Goal: Information Seeking & Learning: Learn about a topic

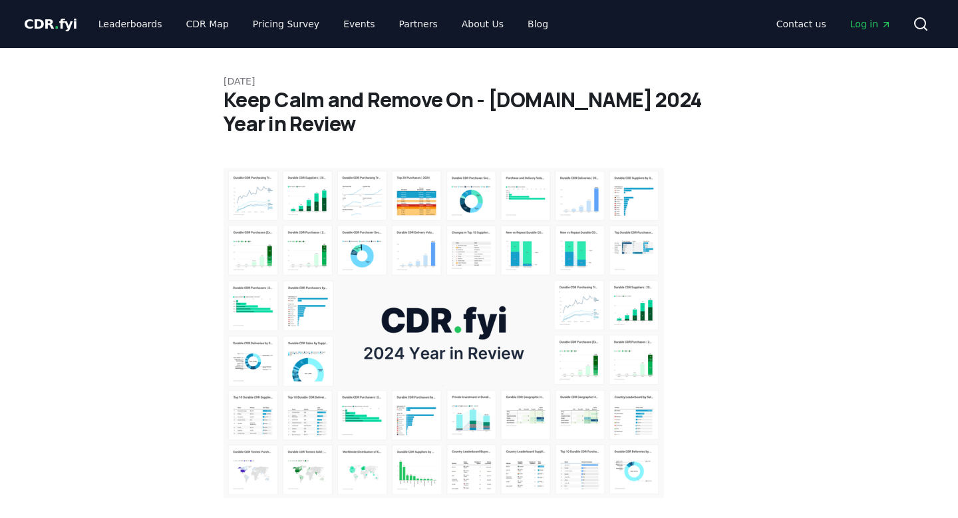
scroll to position [8302, 0]
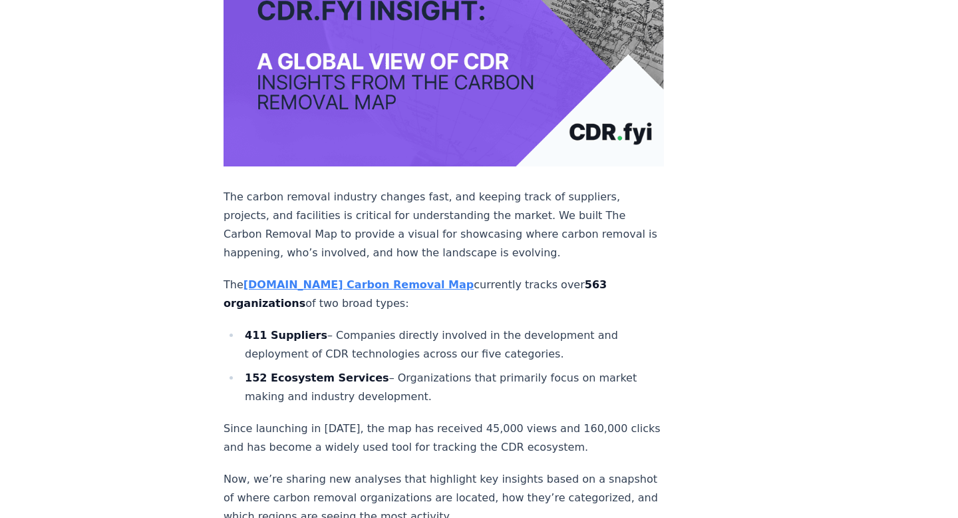
scroll to position [328, 0]
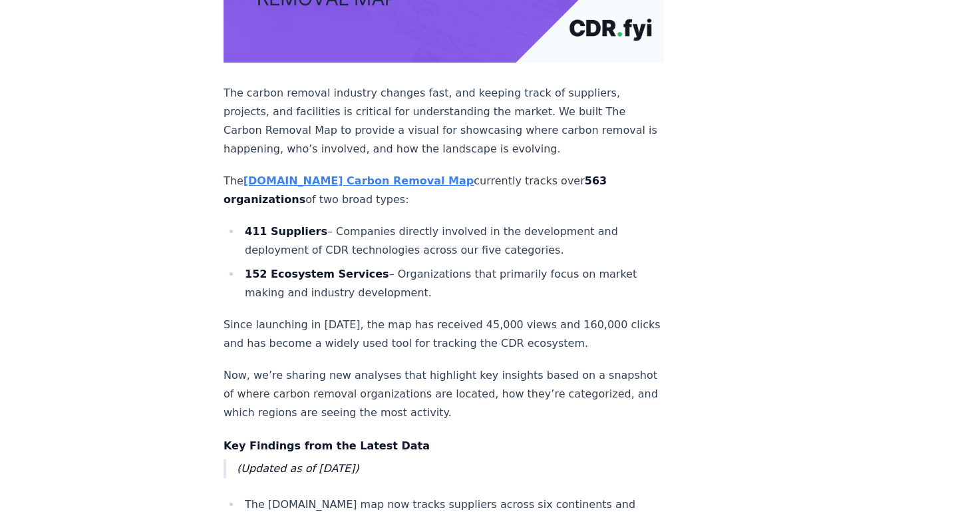
scroll to position [431, 0]
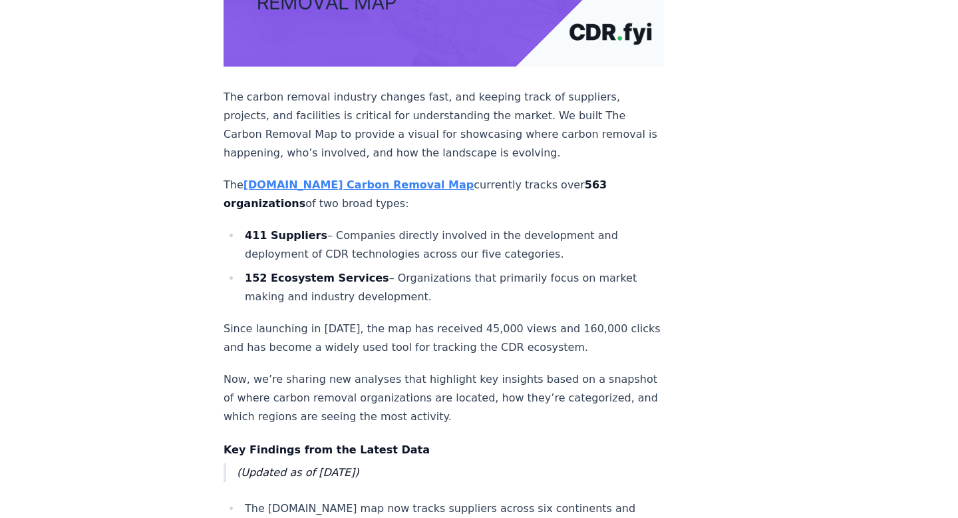
drag, startPoint x: 243, startPoint y: 234, endPoint x: 464, endPoint y: 248, distance: 222.0
click at [464, 248] on li "411 Suppliers – Companies directly involved in the development and deployment o…" at bounding box center [452, 244] width 423 height 37
copy li "411 Suppliers – Companies directly involved in the development and deployment o…"
click at [464, 248] on li "411 Suppliers – Companies directly involved in the development and deployment o…" at bounding box center [452, 244] width 423 height 37
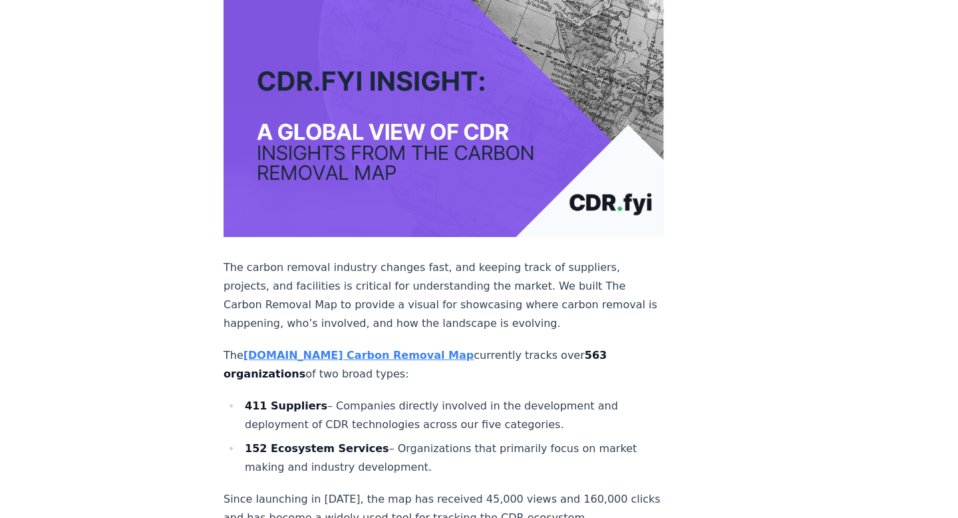
scroll to position [287, 0]
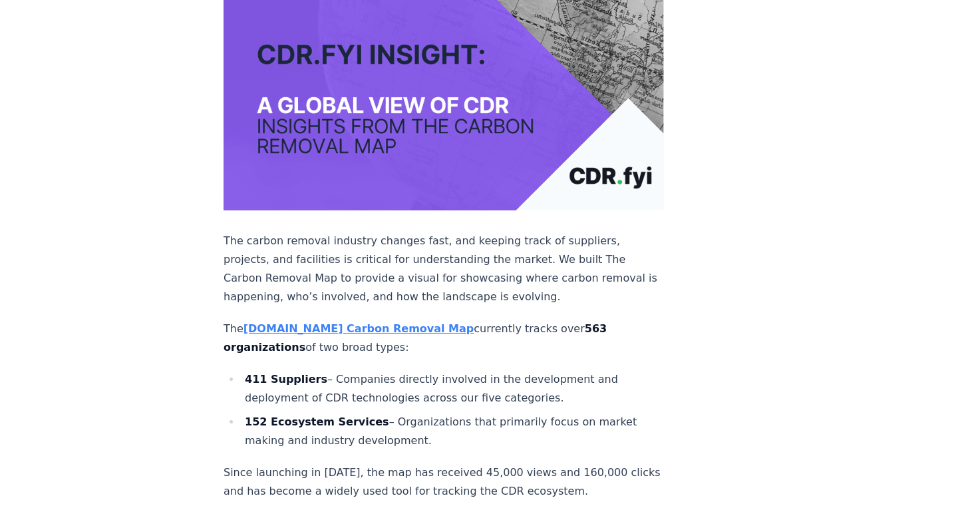
click at [305, 326] on strong "[DOMAIN_NAME] Carbon Removal Map" at bounding box center [359, 328] width 230 height 13
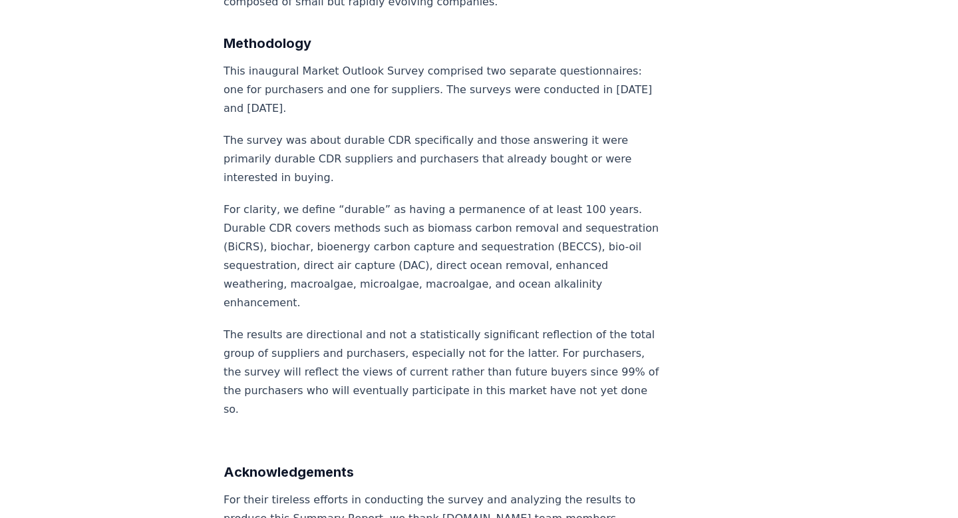
scroll to position [9407, 0]
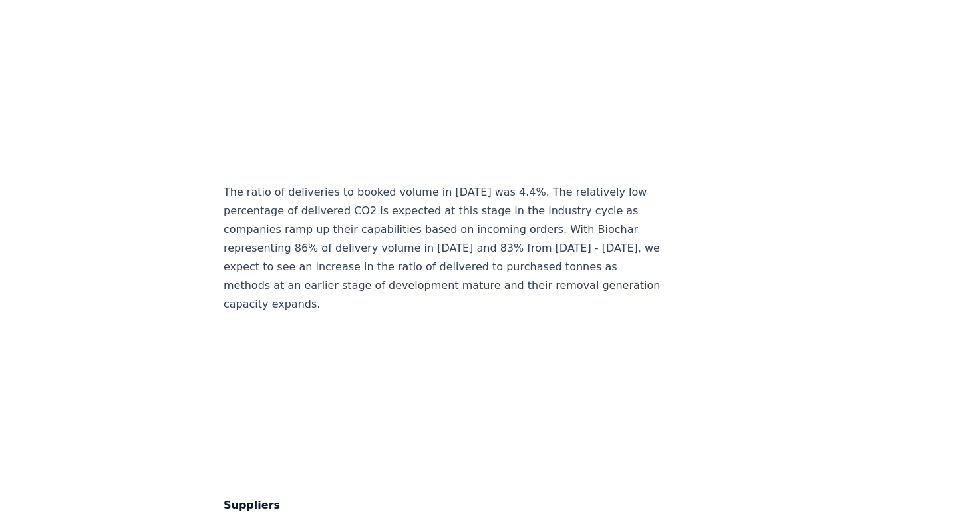
scroll to position [6996, 0]
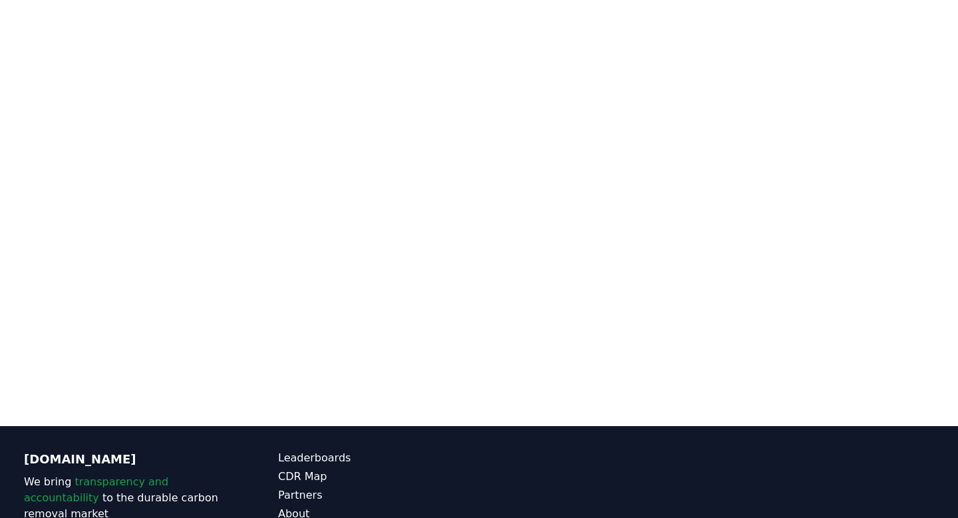
scroll to position [164, 0]
